Goal: Information Seeking & Learning: Learn about a topic

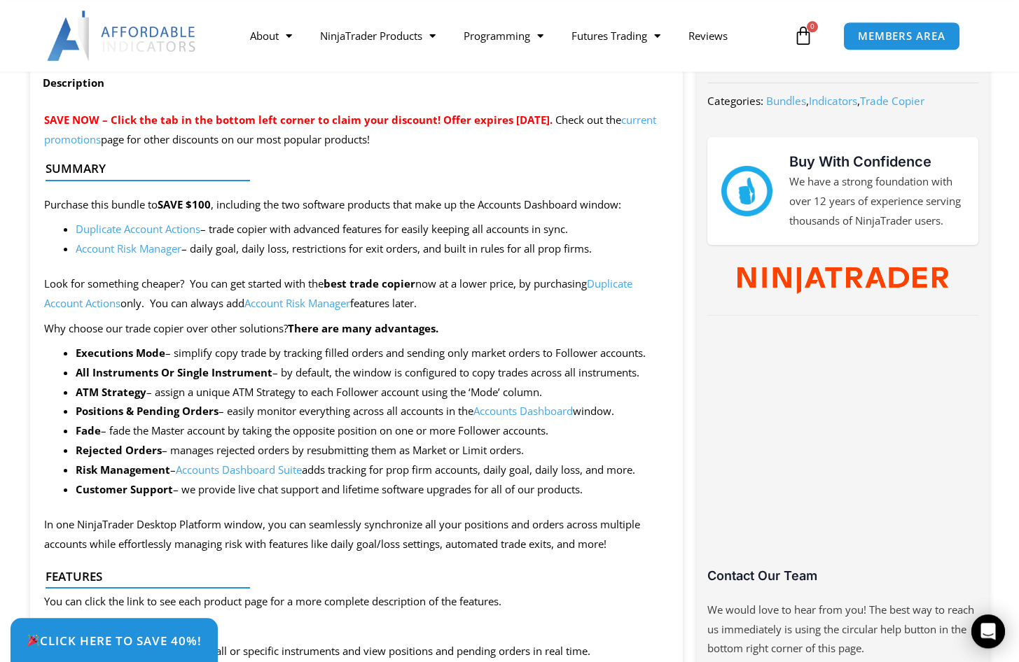
scroll to position [571, 0]
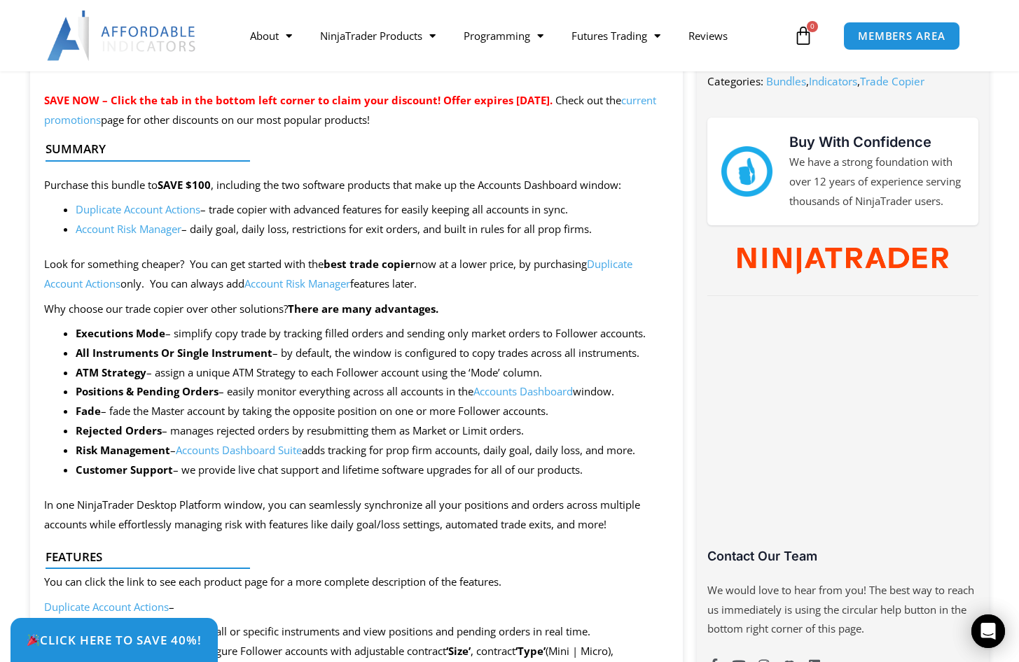
click at [151, 233] on link "Account Risk Manager" at bounding box center [129, 229] width 106 height 14
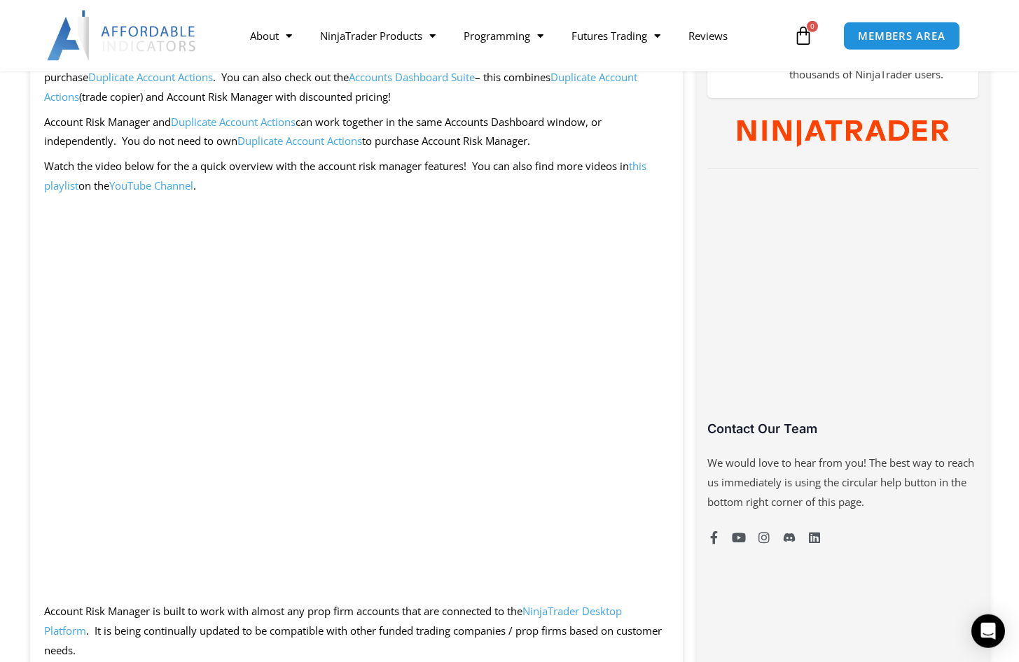
scroll to position [785, 0]
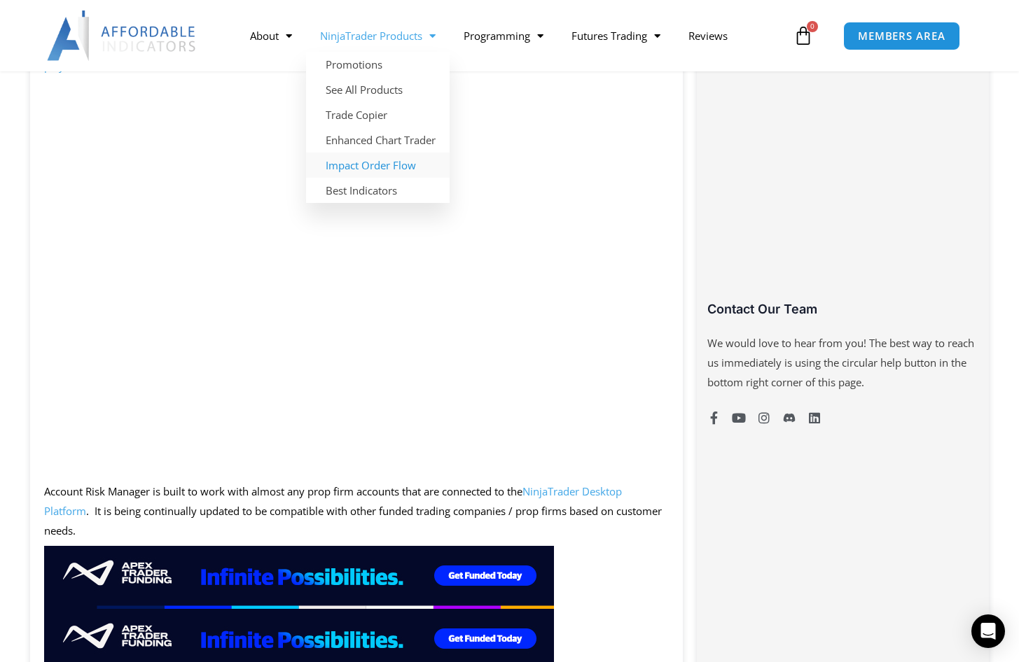
click at [398, 160] on link "Impact Order Flow" at bounding box center [378, 165] width 144 height 25
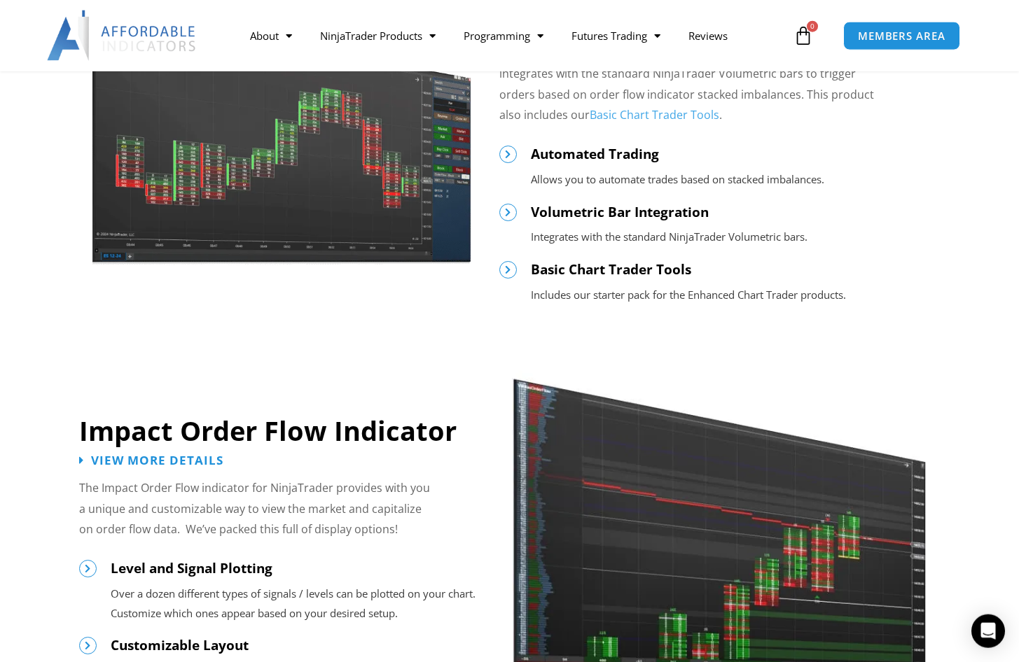
scroll to position [1000, 0]
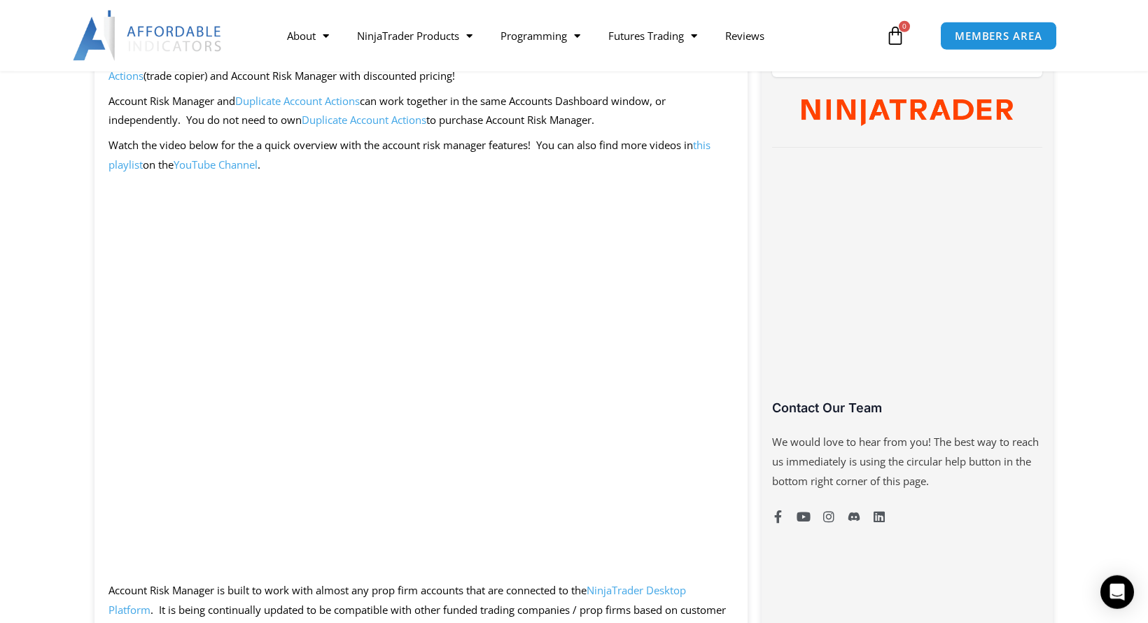
scroll to position [714, 0]
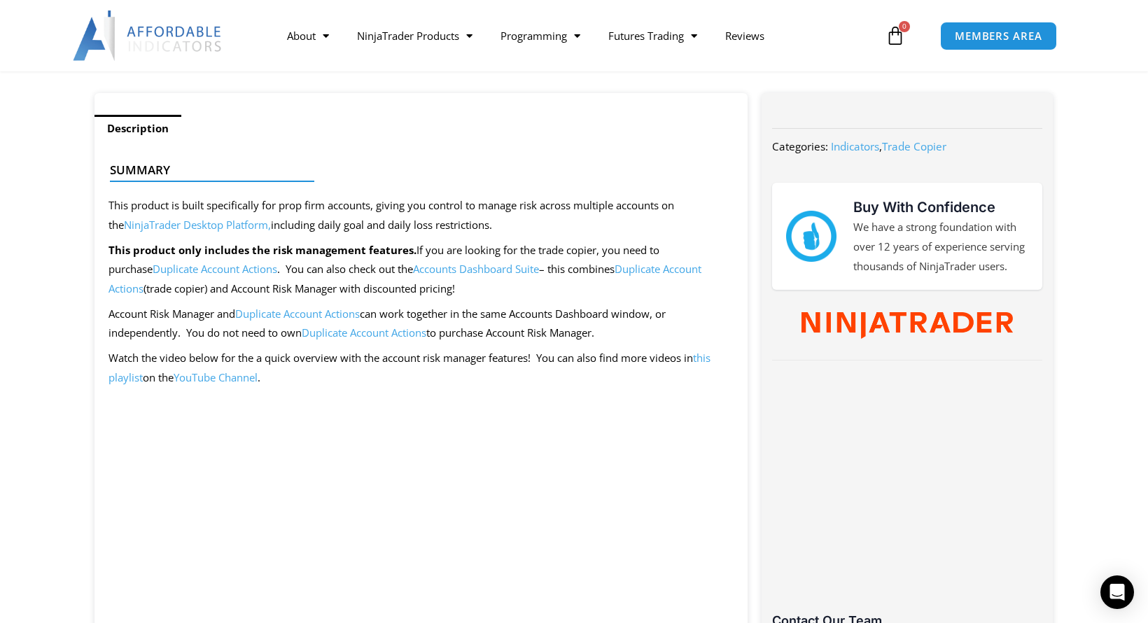
scroll to position [428, 0]
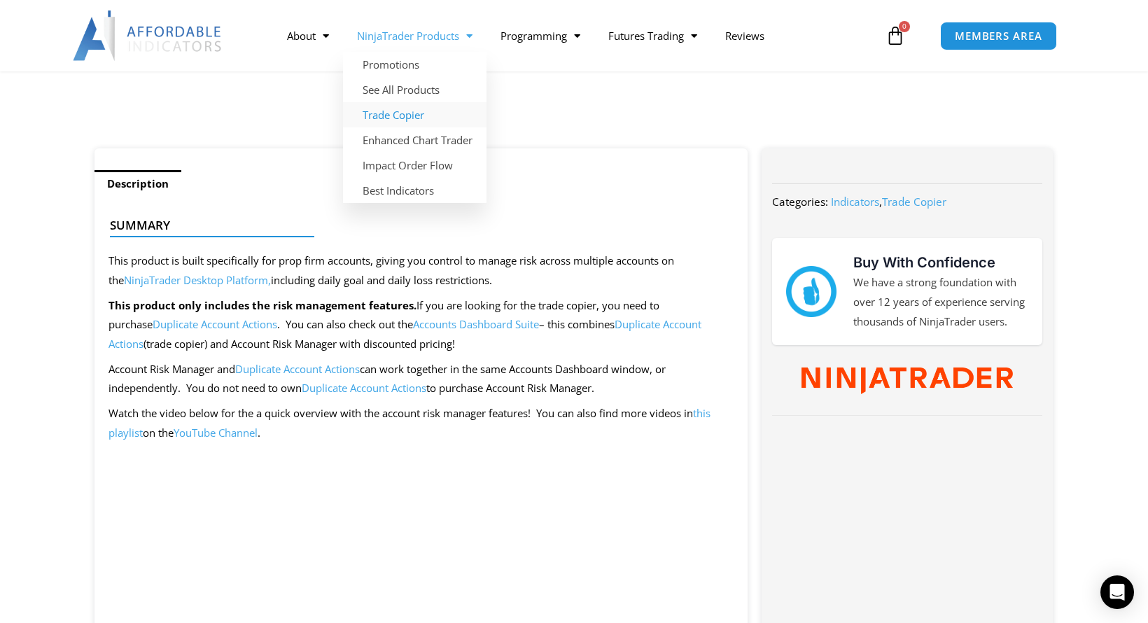
click at [405, 114] on link "Trade Copier" at bounding box center [415, 114] width 144 height 25
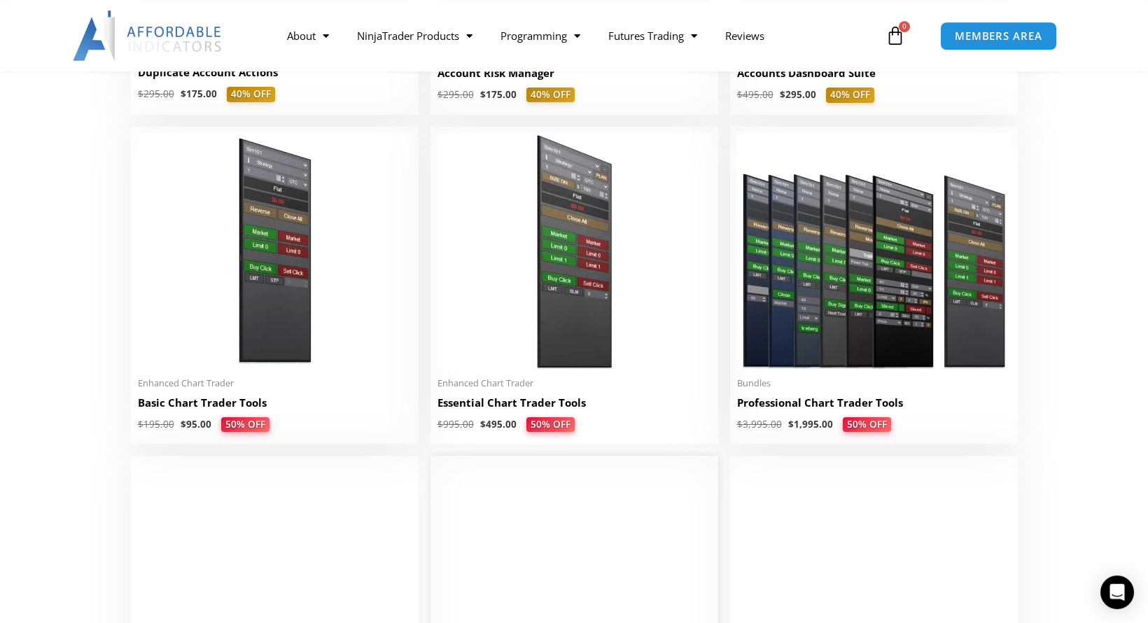
scroll to position [571, 0]
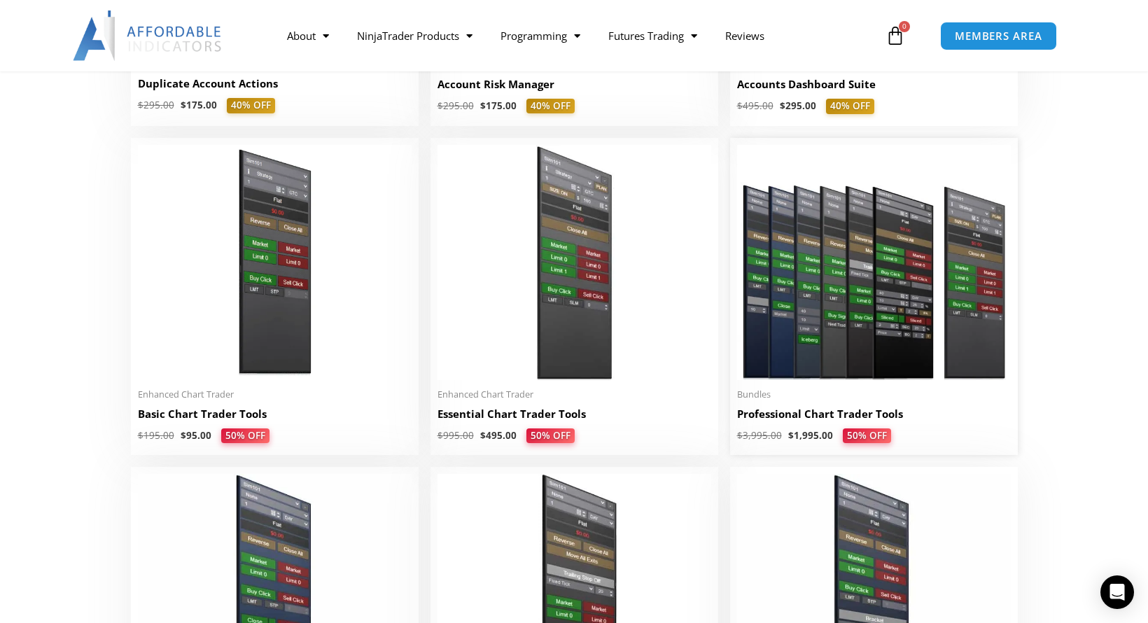
click at [810, 242] on img at bounding box center [874, 262] width 274 height 235
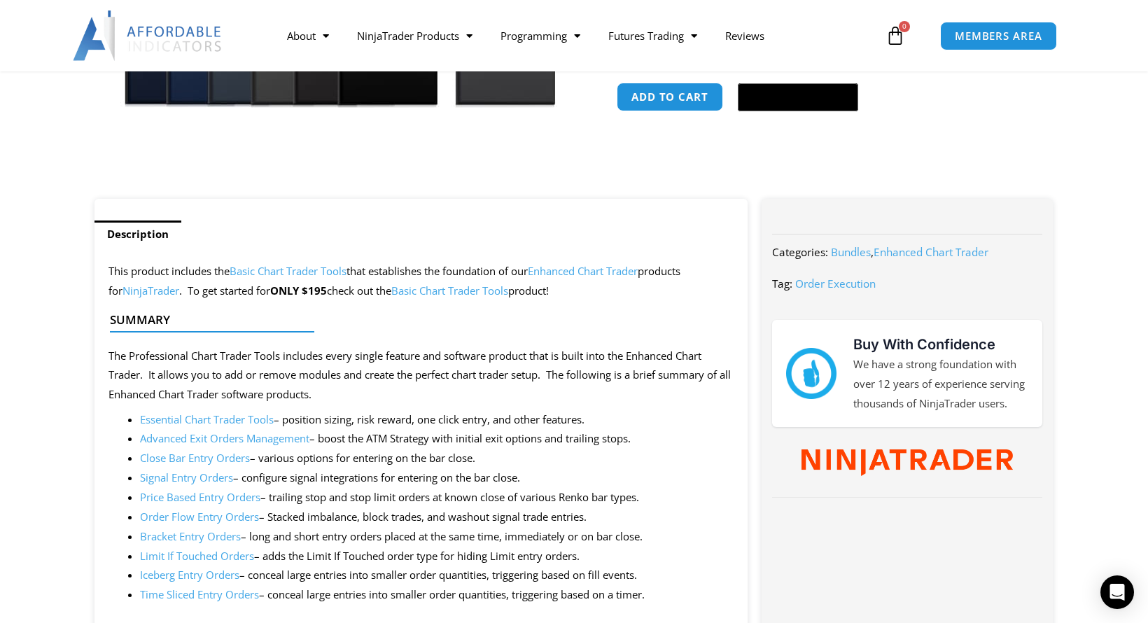
scroll to position [71, 0]
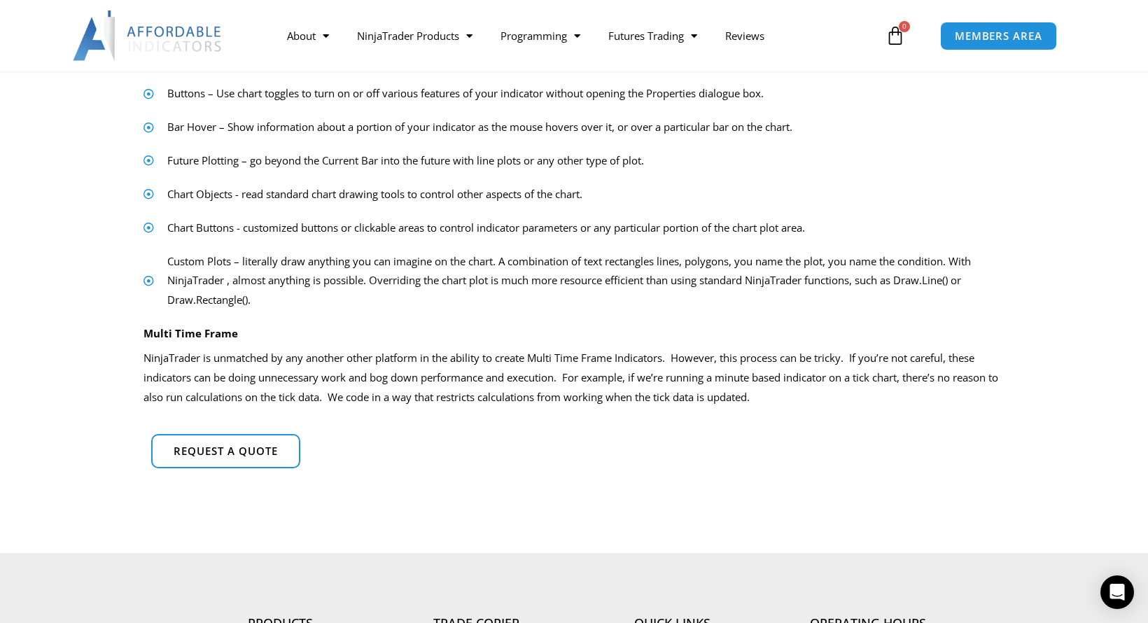
scroll to position [428, 0]
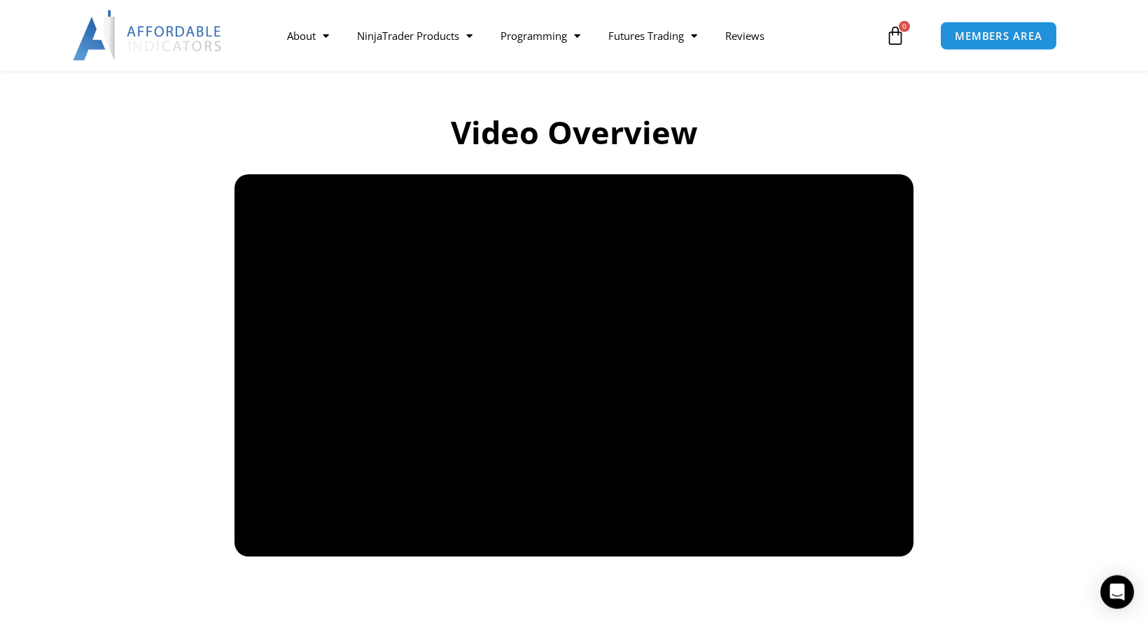
scroll to position [928, 0]
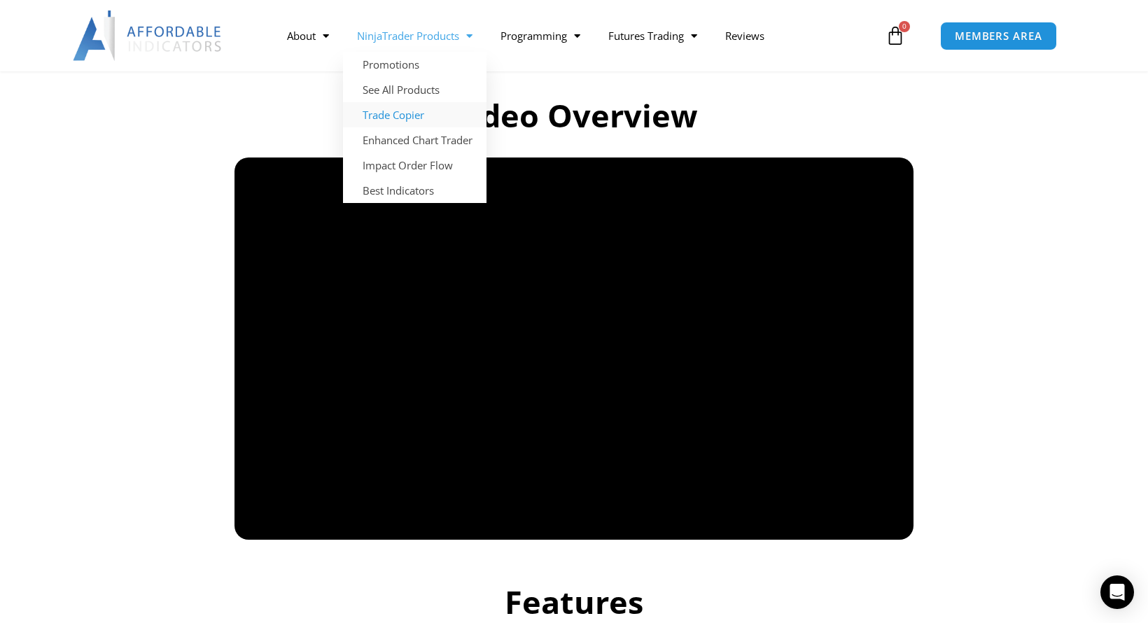
click at [118, 235] on section "Video Overview" at bounding box center [574, 305] width 1148 height 482
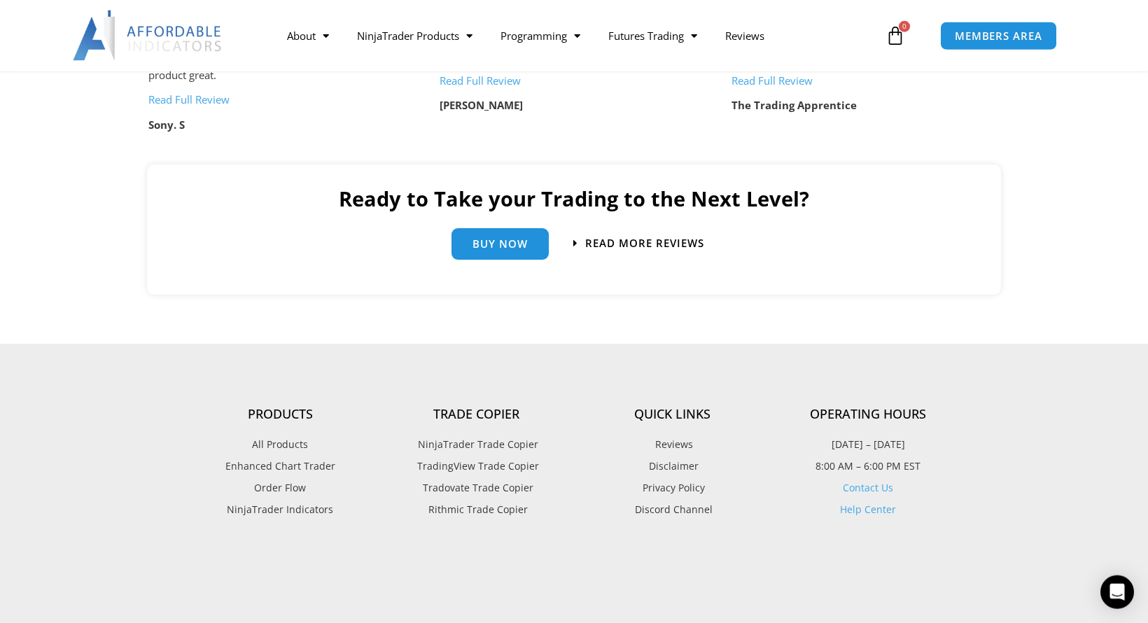
scroll to position [3070, 0]
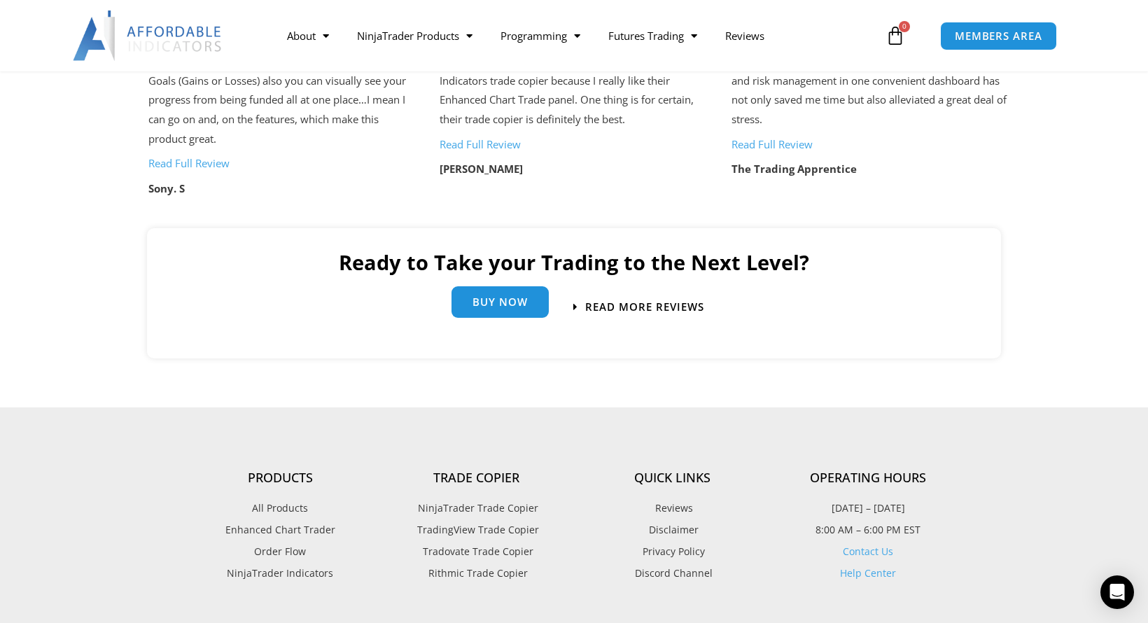
click at [504, 314] on link "Buy Now" at bounding box center [500, 302] width 97 height 32
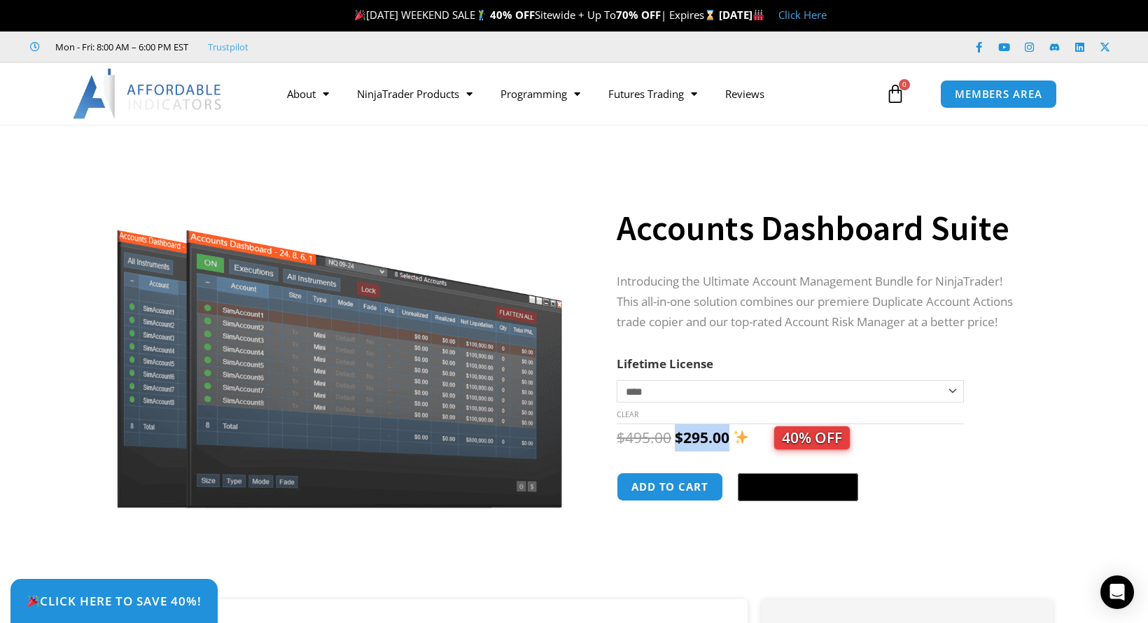
drag, startPoint x: 678, startPoint y: 440, endPoint x: 739, endPoint y: 441, distance: 60.9
click at [739, 441] on span "$ 495.00 Original price was: $495.00. $ 295.00 Current price is: $295.00. 40% O…" at bounding box center [733, 438] width 233 height 20
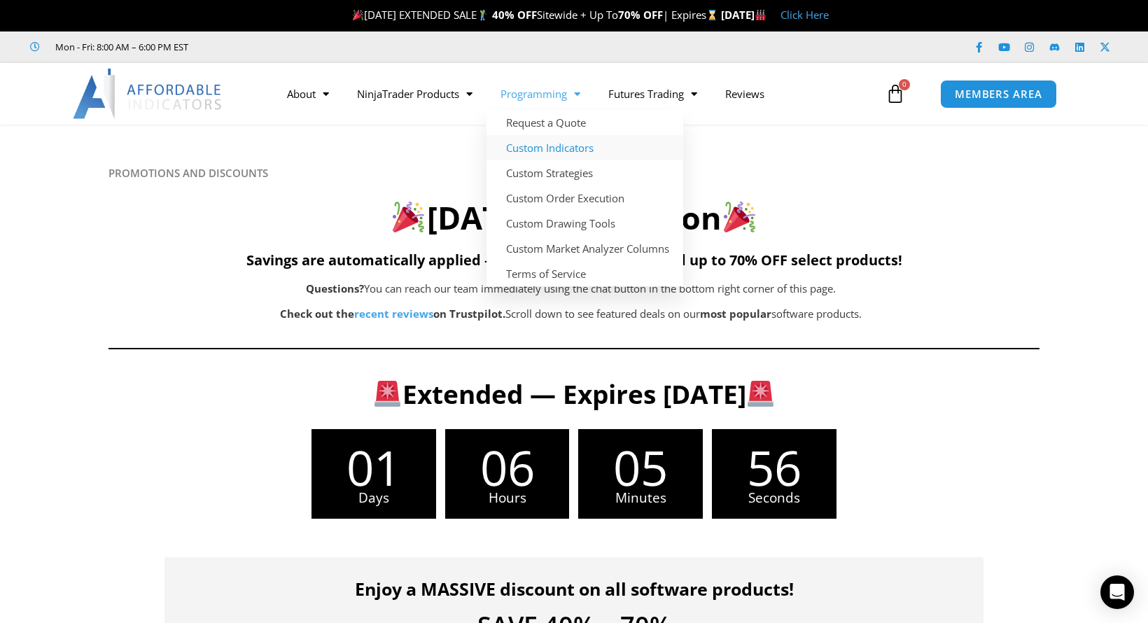
click at [555, 144] on link "Custom Indicators" at bounding box center [585, 147] width 197 height 25
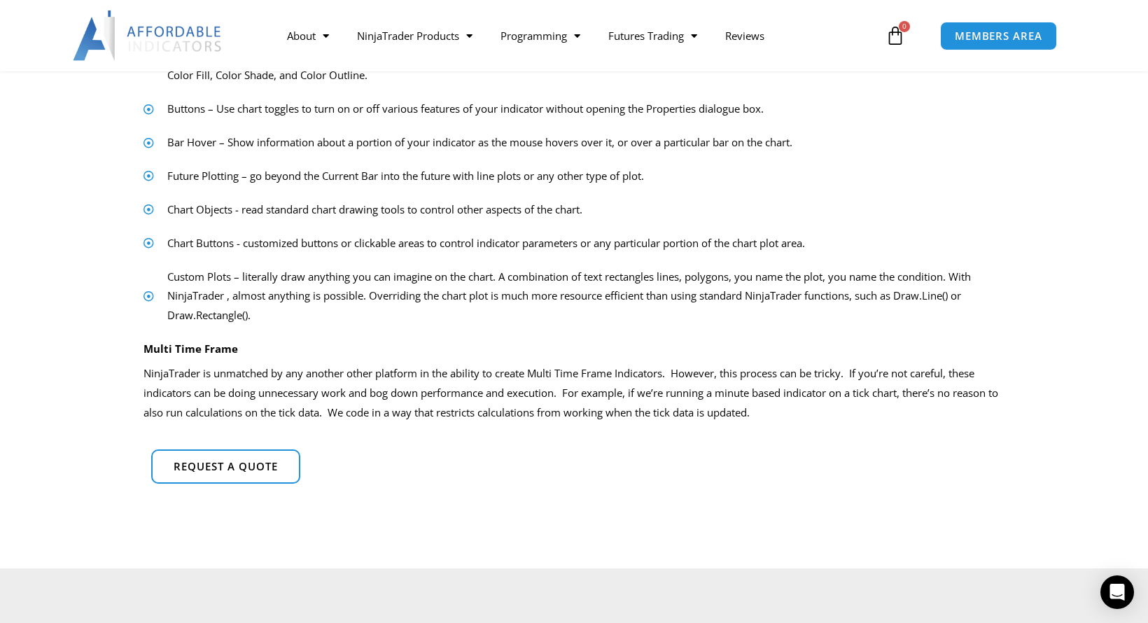
scroll to position [928, 0]
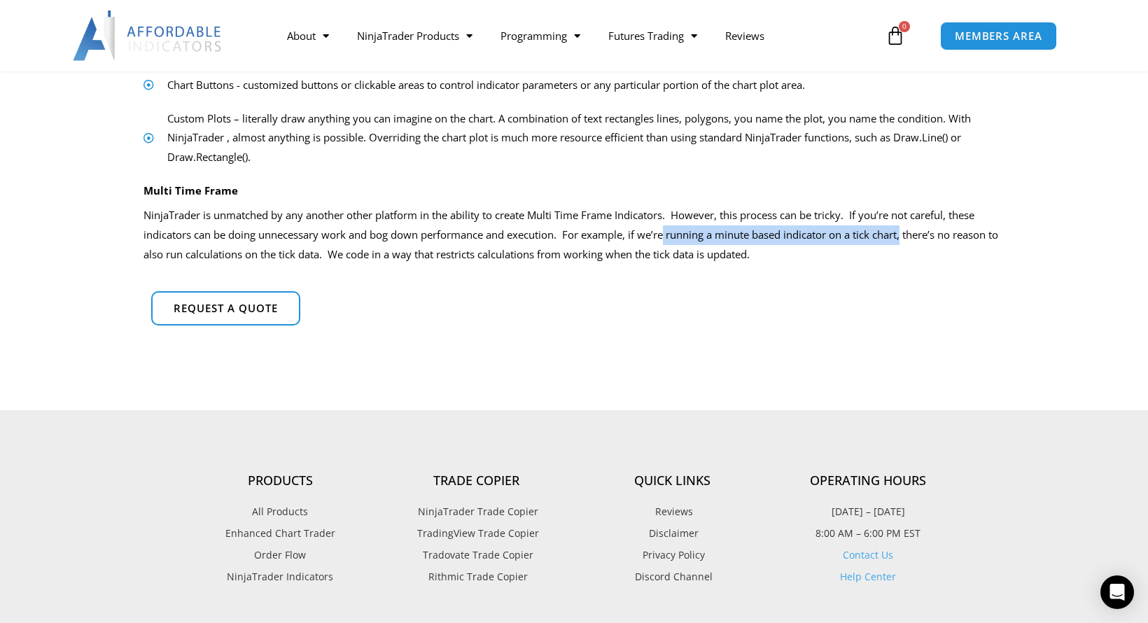
drag, startPoint x: 668, startPoint y: 239, endPoint x: 908, endPoint y: 239, distance: 240.1
click at [908, 239] on p "NinjaTrader is unmatched by any another other platform in the ability to create…" at bounding box center [574, 235] width 861 height 59
click at [561, 291] on div "Request a quote" at bounding box center [574, 309] width 861 height 50
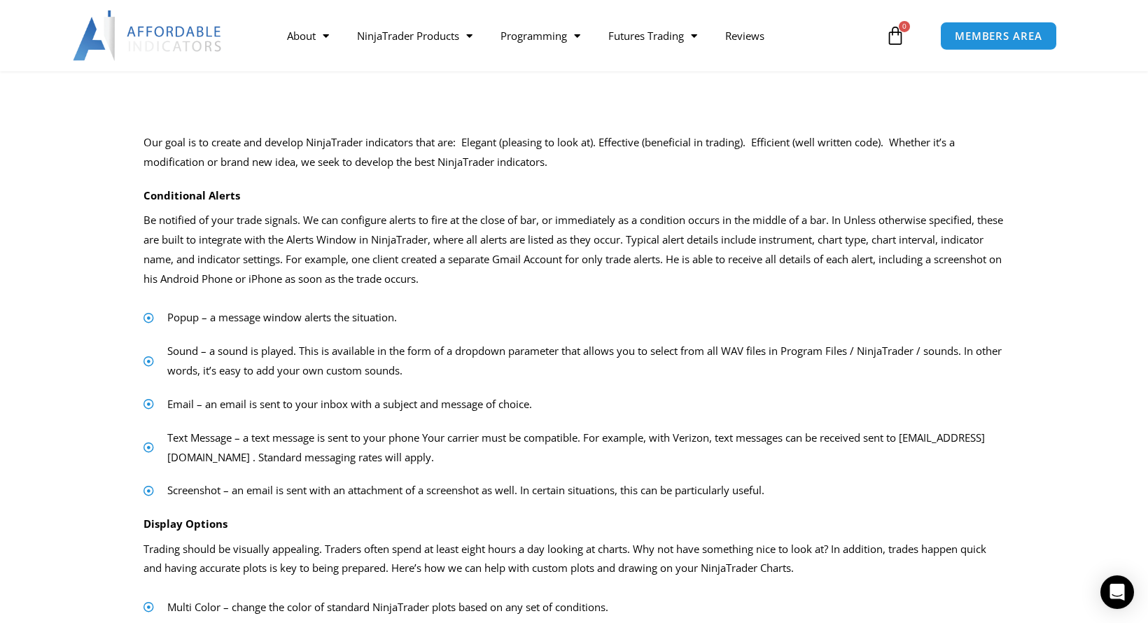
scroll to position [184, 0]
click at [657, 85] on link "Prop Firms" at bounding box center [647, 89] width 106 height 25
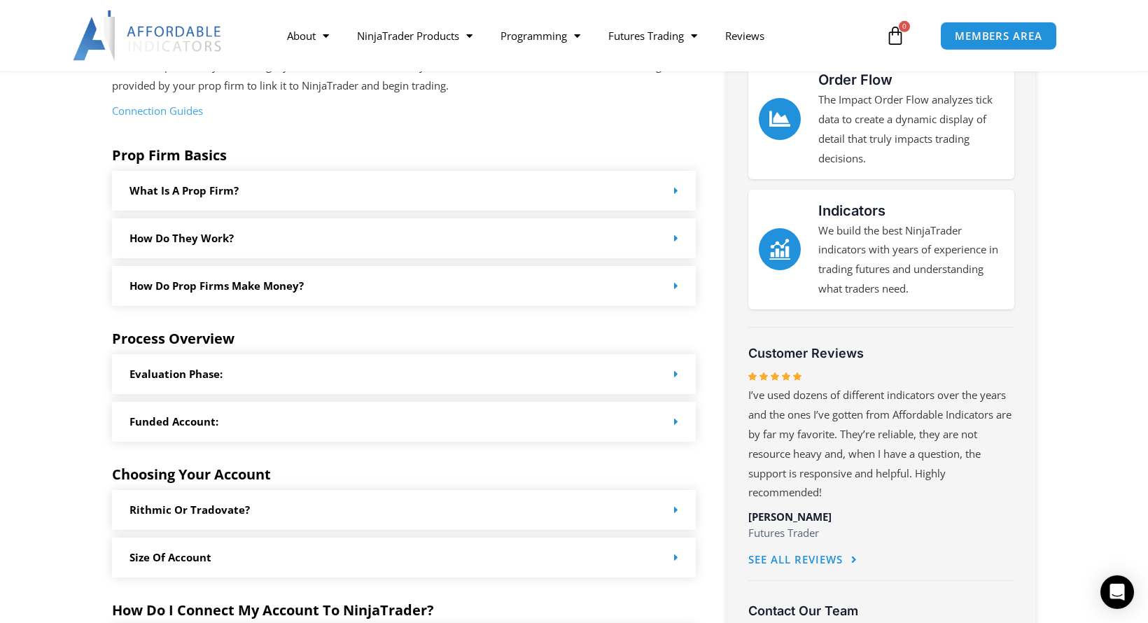
scroll to position [428, 0]
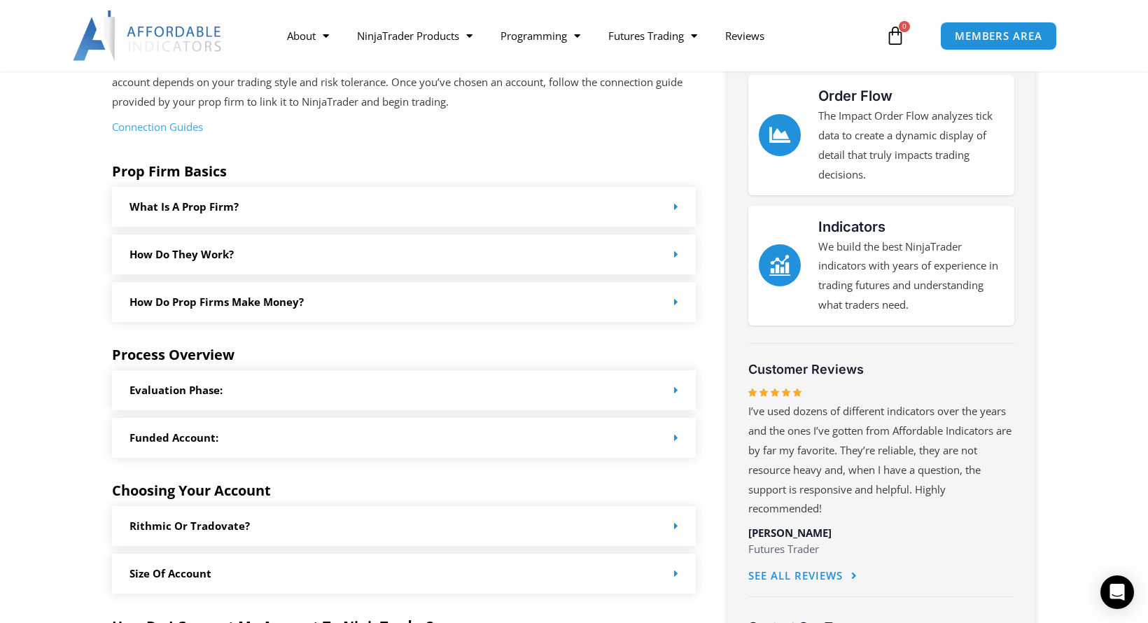
click at [672, 305] on span at bounding box center [673, 302] width 11 height 11
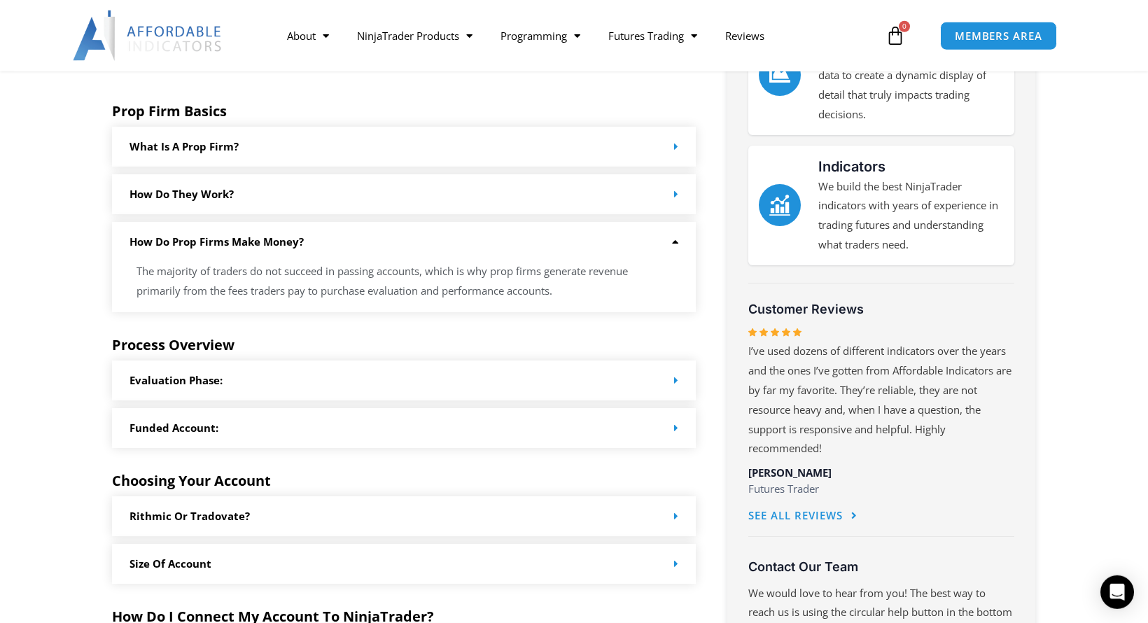
scroll to position [571, 0]
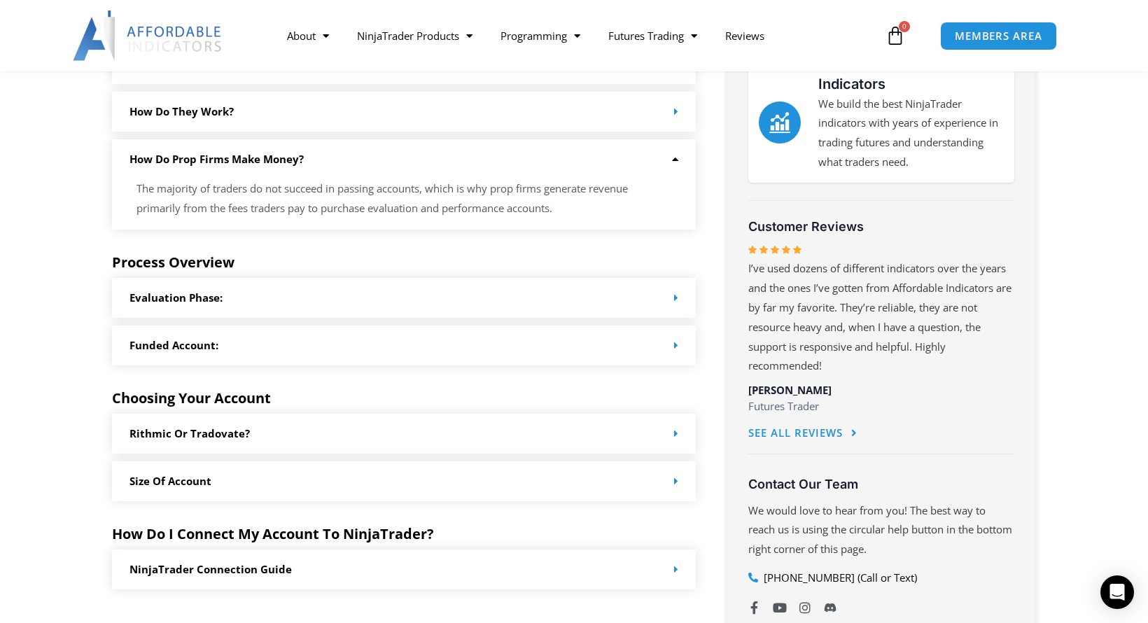
click at [679, 298] on div "Evaluation Phase:" at bounding box center [404, 298] width 584 height 40
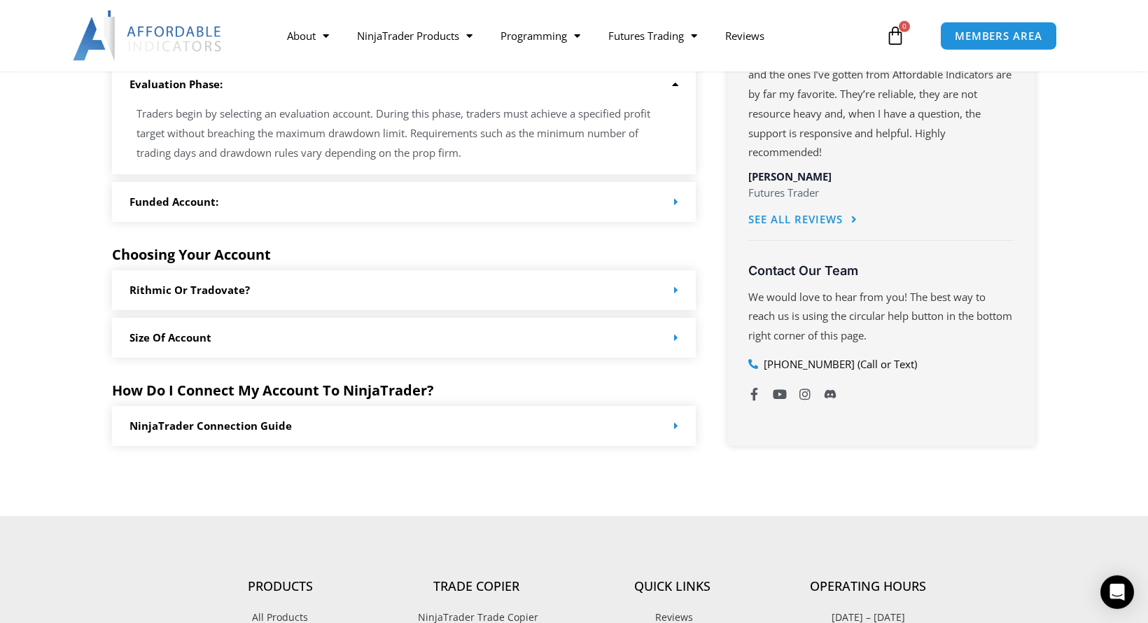
scroll to position [785, 0]
click at [677, 293] on icon at bounding box center [676, 289] width 4 height 11
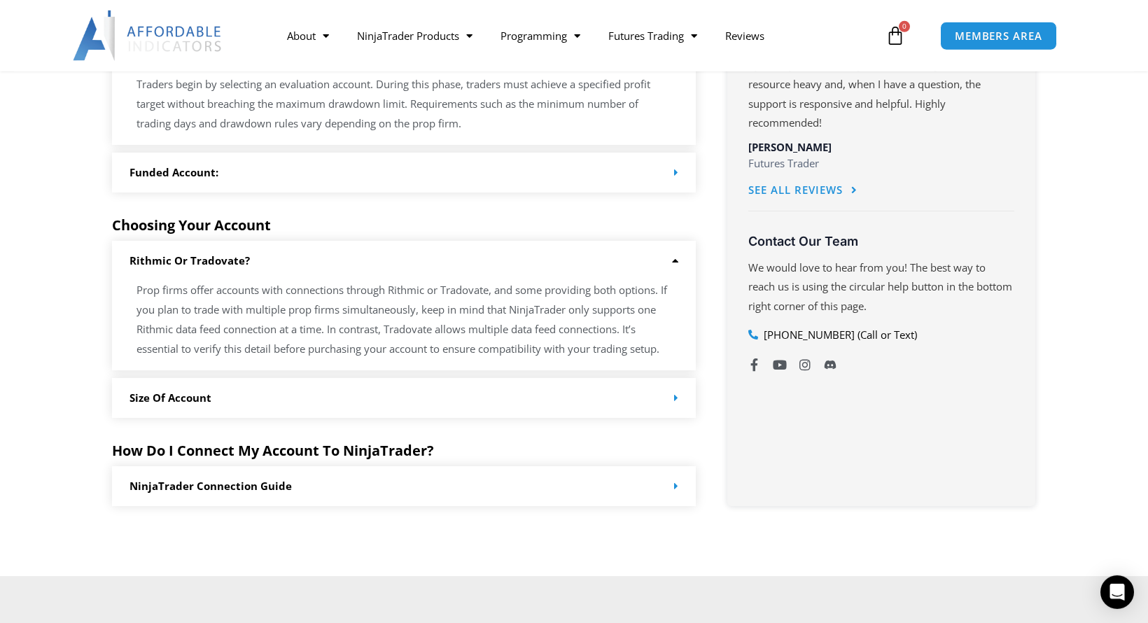
scroll to position [857, 0]
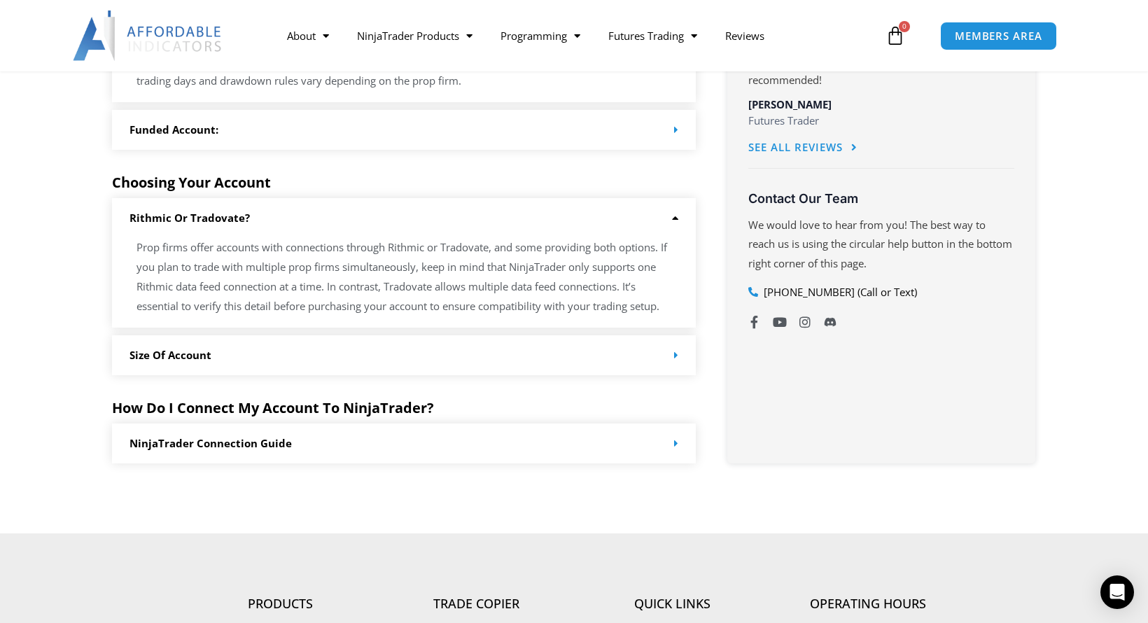
click at [676, 355] on icon at bounding box center [676, 355] width 4 height 11
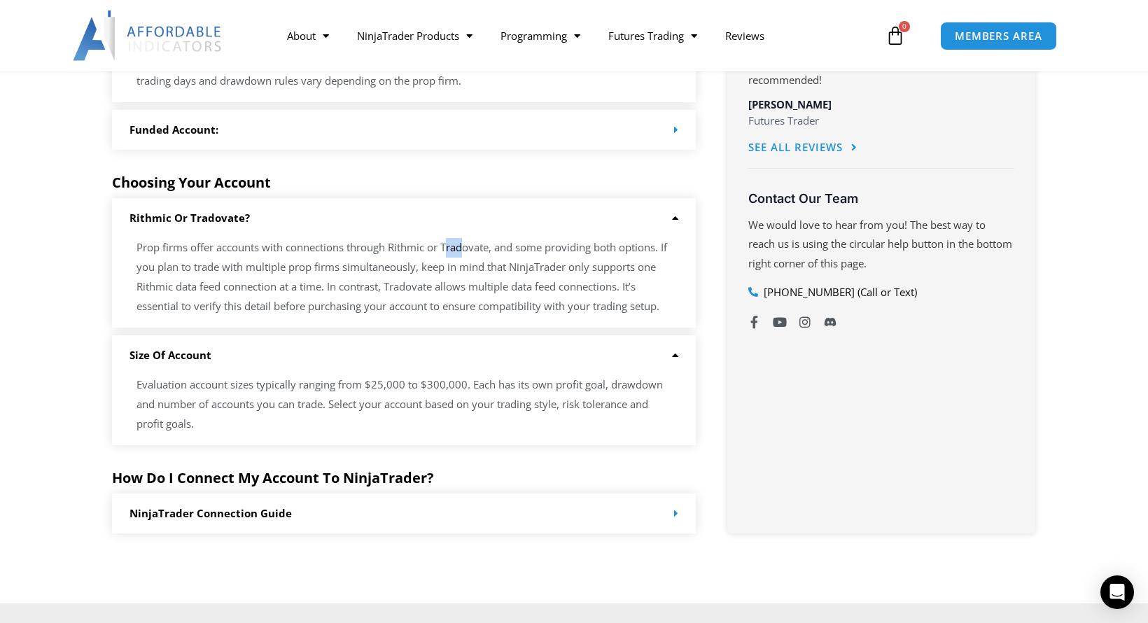
drag, startPoint x: 447, startPoint y: 246, endPoint x: 467, endPoint y: 248, distance: 19.7
click at [467, 248] on p "Prop firms offer accounts with connections through Rithmic or Tradovate, and so…" at bounding box center [404, 277] width 535 height 78
drag, startPoint x: 445, startPoint y: 250, endPoint x: 493, endPoint y: 249, distance: 48.3
click at [493, 249] on p "Prop firms offer accounts with connections through Rithmic or Tradovate, and so…" at bounding box center [404, 277] width 535 height 78
copy p "Tradovate"
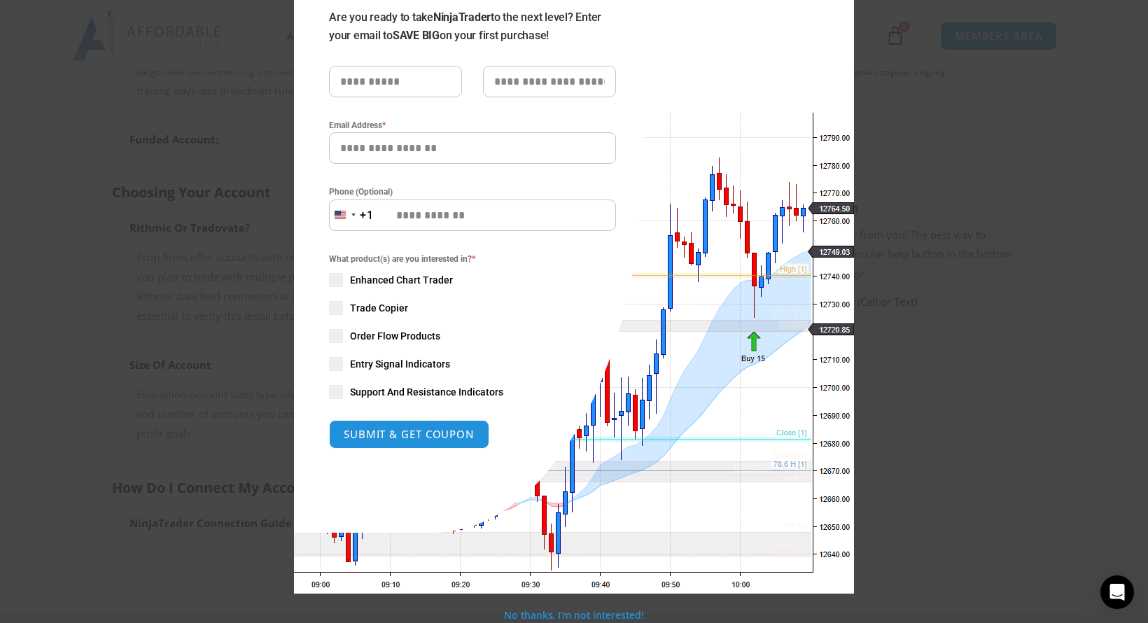
scroll to position [0, 0]
